Goal: Communication & Community: Connect with others

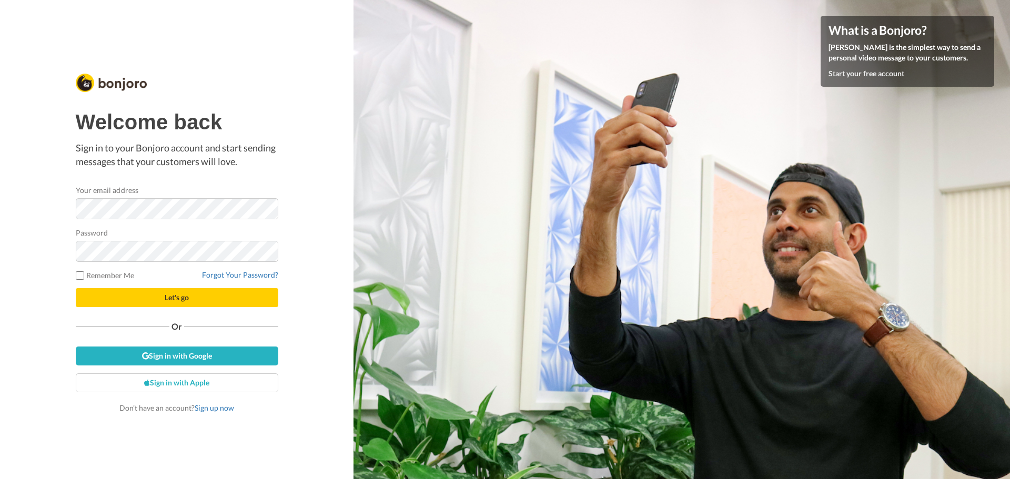
click at [164, 297] on button "Let's go" at bounding box center [177, 297] width 202 height 19
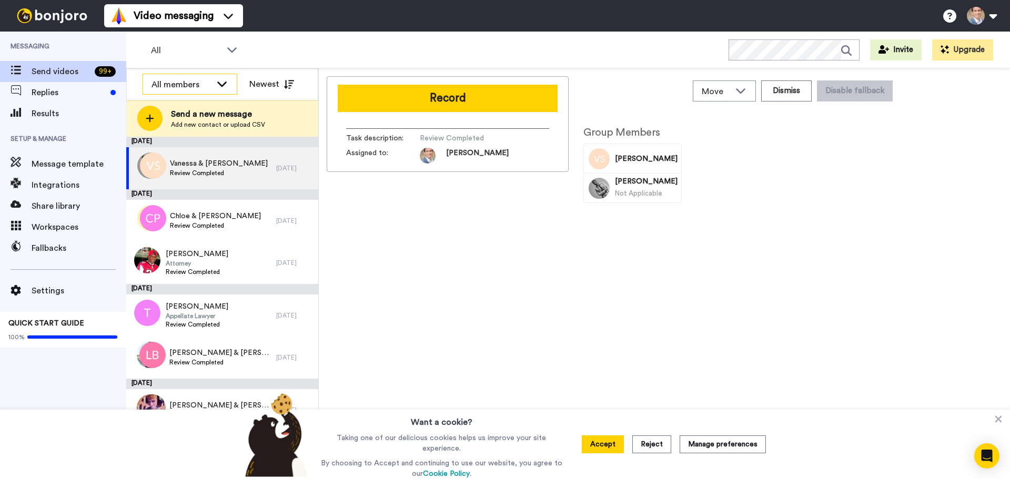
click at [186, 83] on div "All members" at bounding box center [181, 84] width 60 height 13
click at [184, 45] on span "All" at bounding box center [186, 50] width 70 height 13
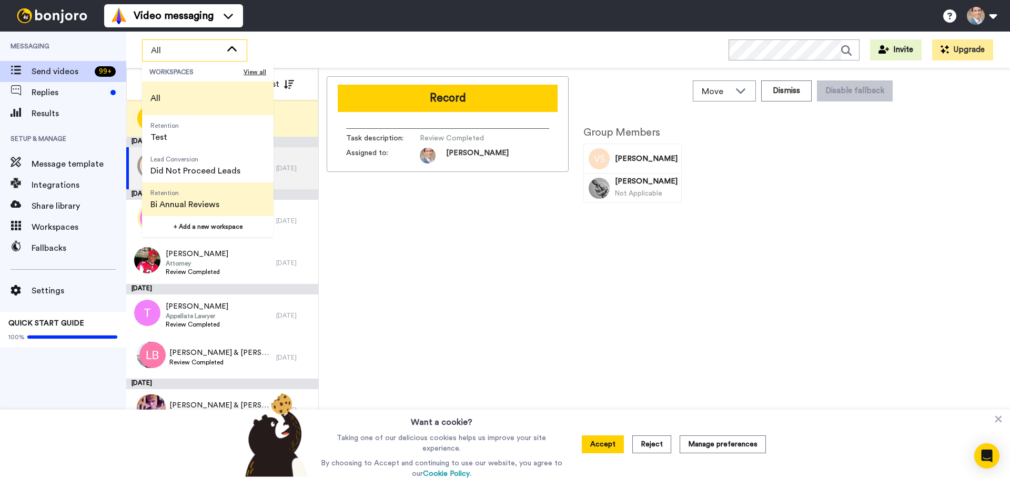
click at [192, 201] on span "Bi Annual Reviews" at bounding box center [184, 204] width 69 height 13
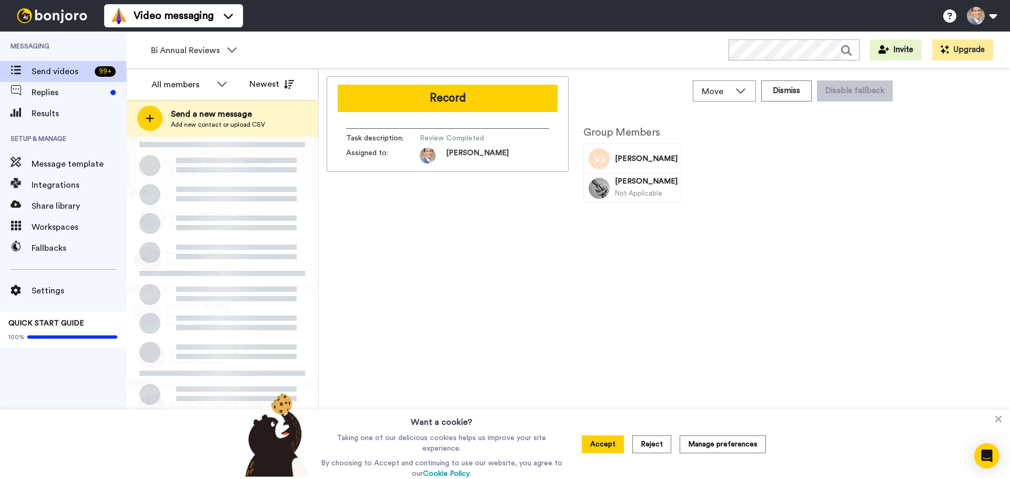
click at [137, 114] on div "Send a new message Add new contact or upload CSV" at bounding box center [222, 118] width 191 height 37
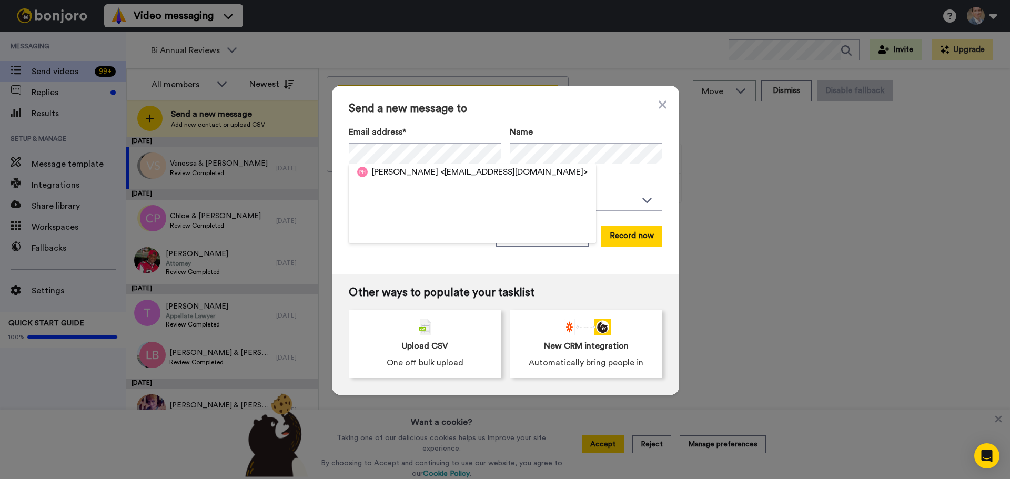
click at [418, 172] on span "[PERSON_NAME]" at bounding box center [405, 172] width 66 height 13
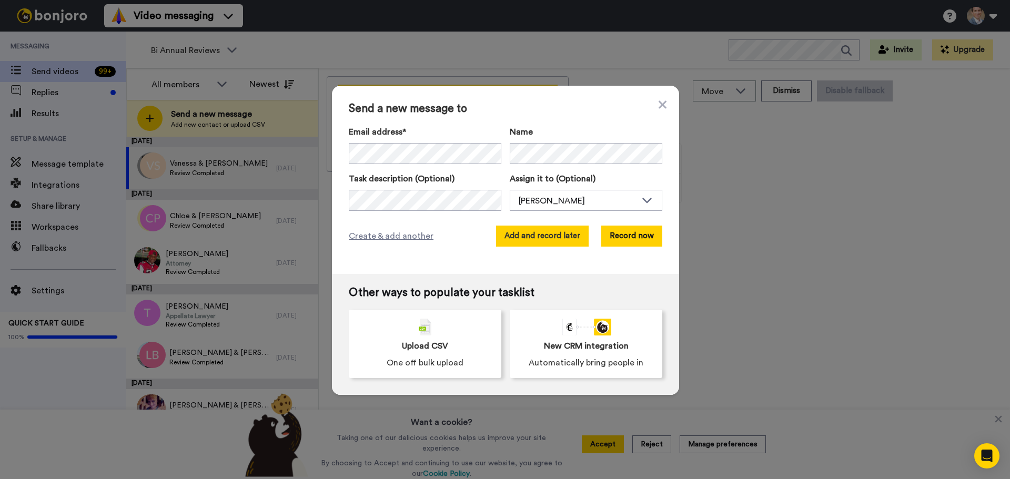
click at [522, 231] on button "Add and record later" at bounding box center [542, 236] width 93 height 21
